Goal: Use online tool/utility: Utilize a website feature to perform a specific function

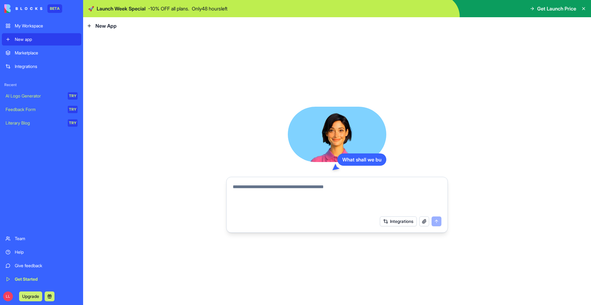
drag, startPoint x: 0, startPoint y: 0, endPoint x: 51, endPoint y: 53, distance: 73.8
click at [51, 53] on div "Marketplace" at bounding box center [46, 53] width 63 height 6
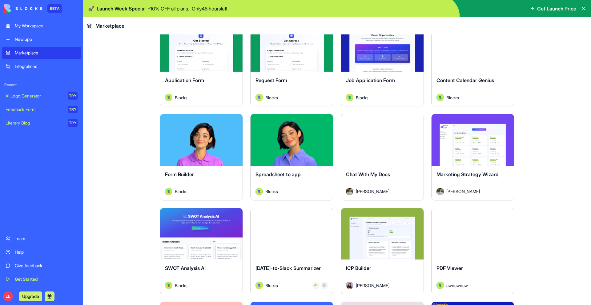
scroll to position [896, 0]
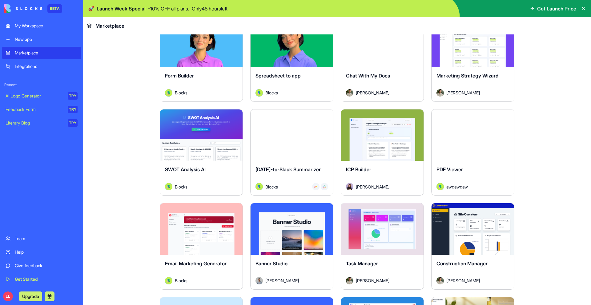
click at [379, 71] on div "Chat With My Docs [PERSON_NAME]" at bounding box center [382, 84] width 83 height 34
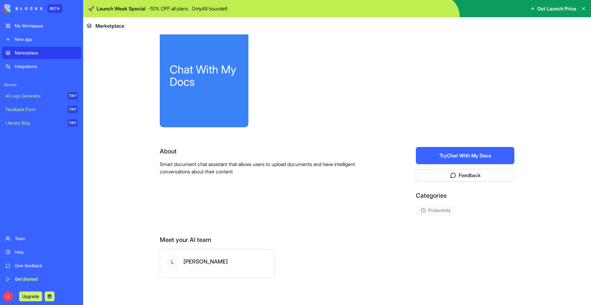
scroll to position [13, 0]
click at [49, 40] on div "New app" at bounding box center [46, 39] width 63 height 6
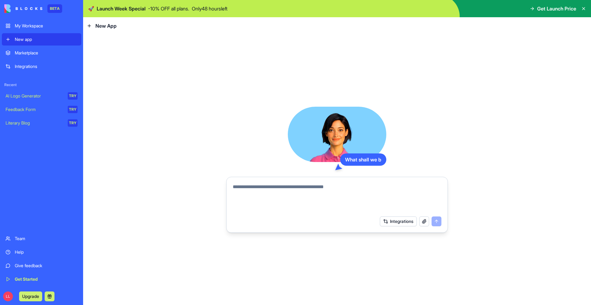
click at [44, 92] on link "AI Logo Generator TRY" at bounding box center [41, 96] width 79 height 12
